Goal: Task Accomplishment & Management: Complete application form

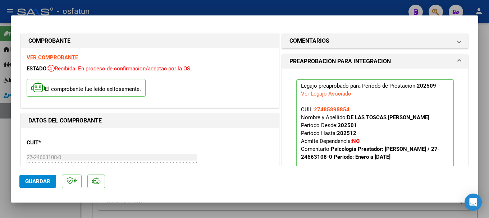
scroll to position [144, 0]
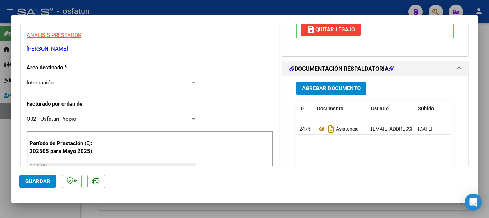
click at [37, 184] on span "Guardar" at bounding box center [37, 181] width 25 height 6
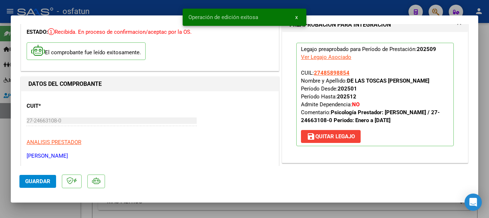
scroll to position [36, 0]
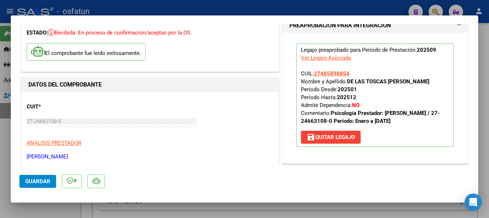
click at [183, 5] on div at bounding box center [244, 109] width 489 height 218
type input "$ 0,00"
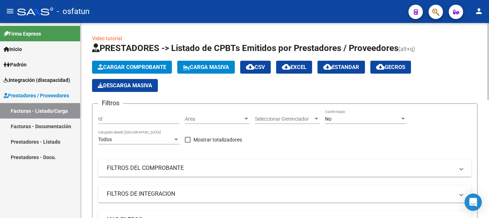
click at [125, 69] on span "Cargar Comprobante" at bounding box center [132, 67] width 68 height 6
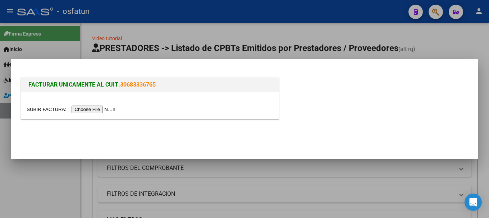
click at [82, 109] on input "file" at bounding box center [72, 110] width 91 height 8
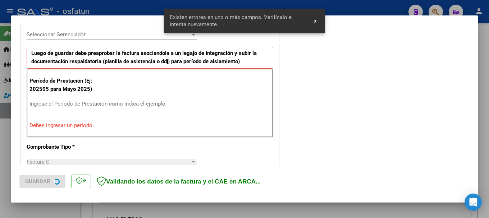
scroll to position [216, 0]
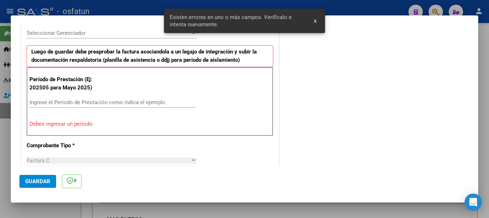
click at [86, 101] on input "Ingrese el Período de Prestación como indica el ejemplo" at bounding box center [113, 102] width 166 height 6
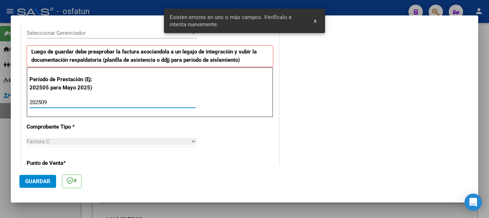
type input "202509"
click at [37, 183] on span "Guardar" at bounding box center [37, 181] width 25 height 6
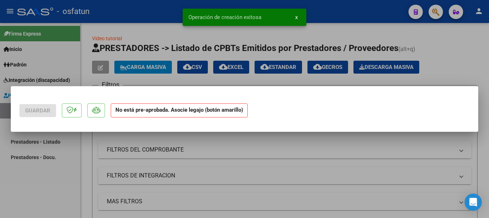
scroll to position [0, 0]
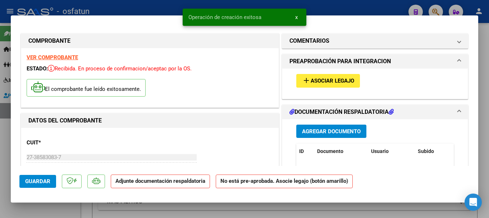
click at [299, 131] on button "Agregar Documento" at bounding box center [332, 131] width 70 height 13
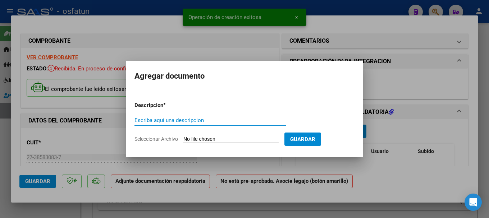
click at [184, 122] on input "Escriba aquí una descripcion" at bounding box center [211, 120] width 152 height 6
type input "asistencia"
click at [214, 143] on input "Seleccionar Archivo" at bounding box center [231, 139] width 95 height 7
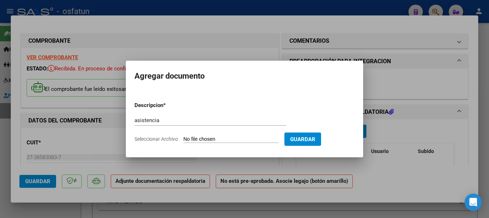
type input "C:\fakepath\Asistencia [PERSON_NAME] [DATE].pdf"
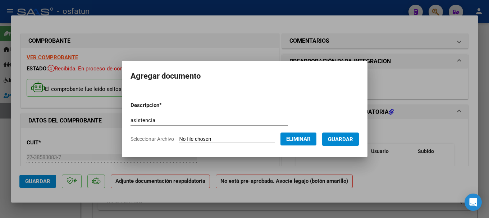
click at [342, 139] on span "Guardar" at bounding box center [340, 139] width 25 height 6
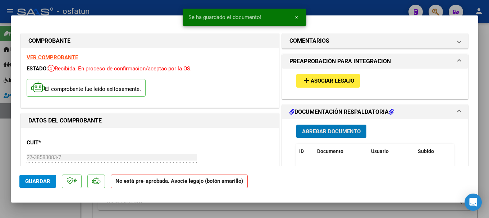
click at [317, 81] on span "Asociar Legajo" at bounding box center [333, 81] width 44 height 6
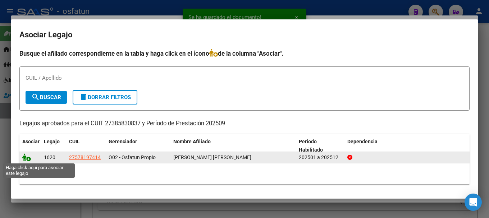
click at [29, 160] on icon at bounding box center [26, 158] width 9 height 8
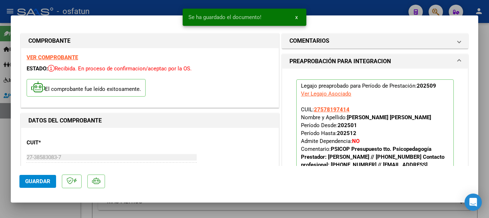
click at [40, 185] on button "Guardar" at bounding box center [37, 181] width 37 height 13
click at [345, 2] on div at bounding box center [244, 109] width 489 height 218
type input "$ 0,00"
